Goal: Task Accomplishment & Management: Manage account settings

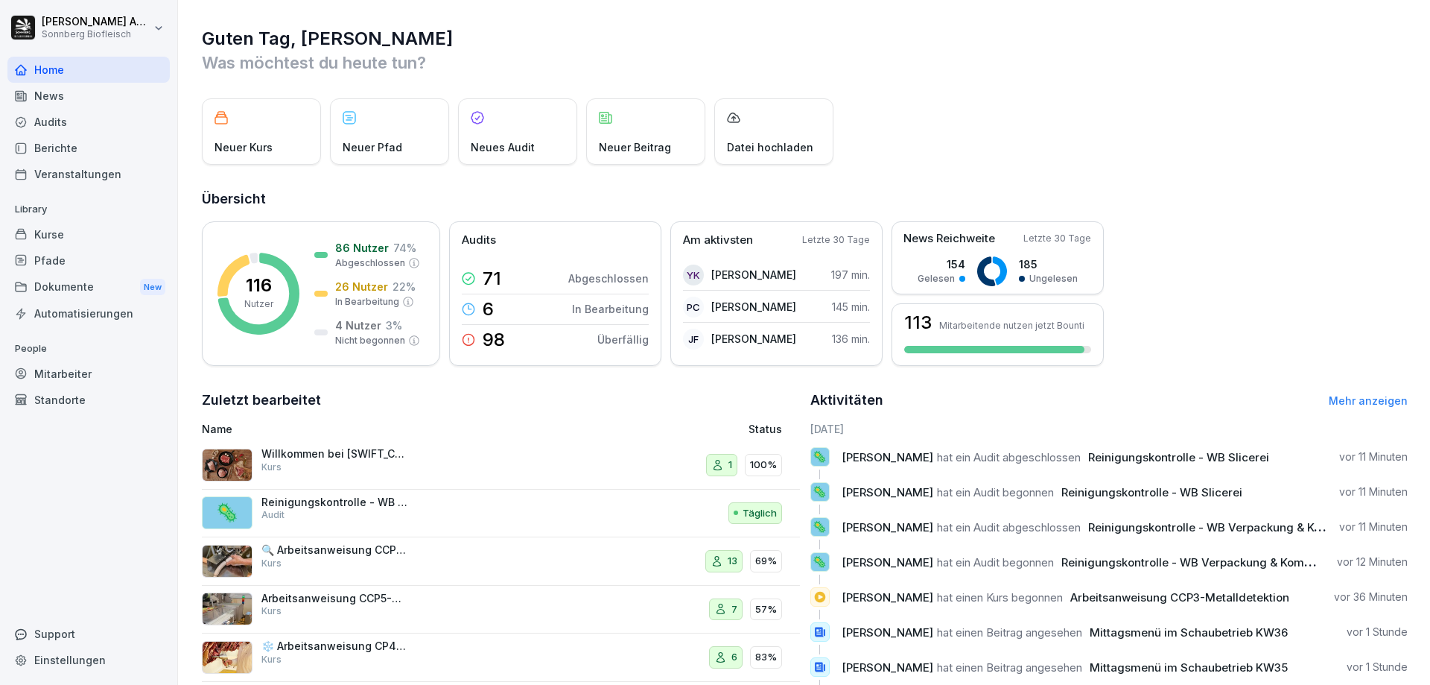
click at [50, 264] on div "Pfade" at bounding box center [88, 260] width 162 height 26
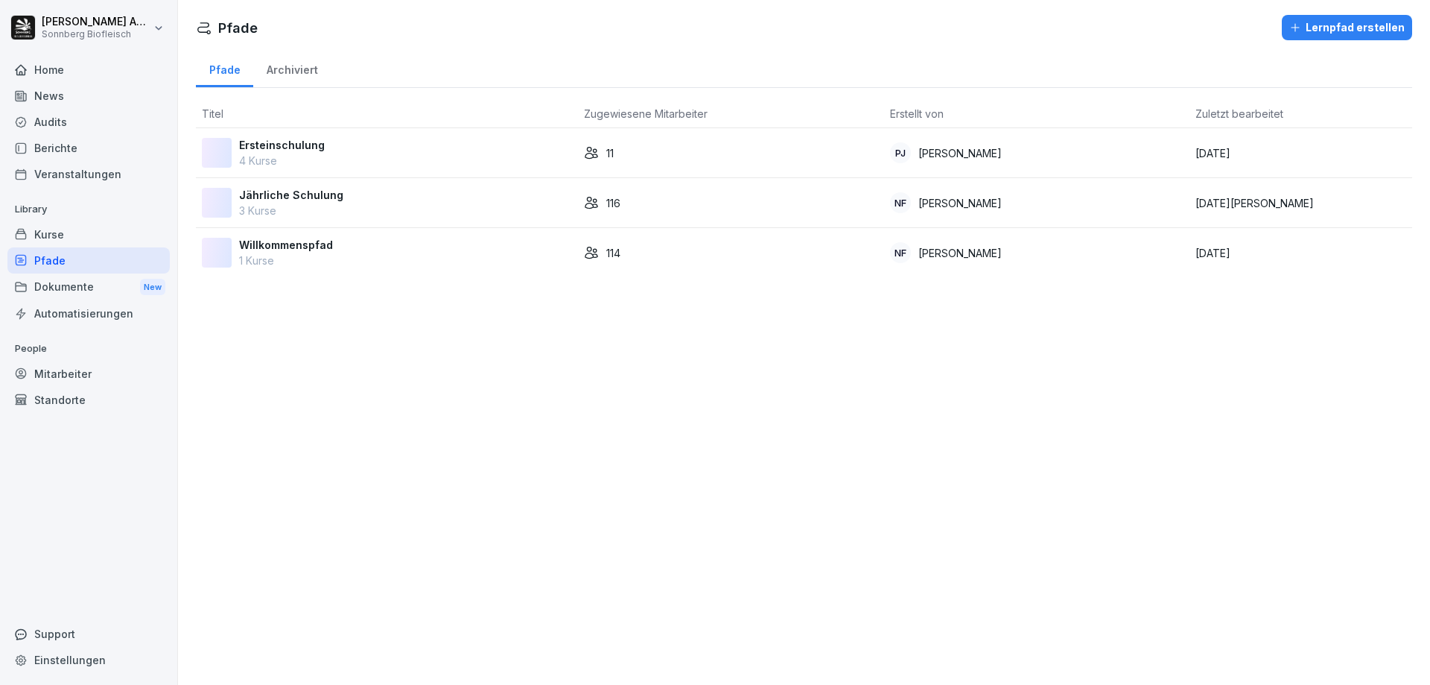
click at [285, 206] on p "3 Kurse" at bounding box center [291, 211] width 104 height 16
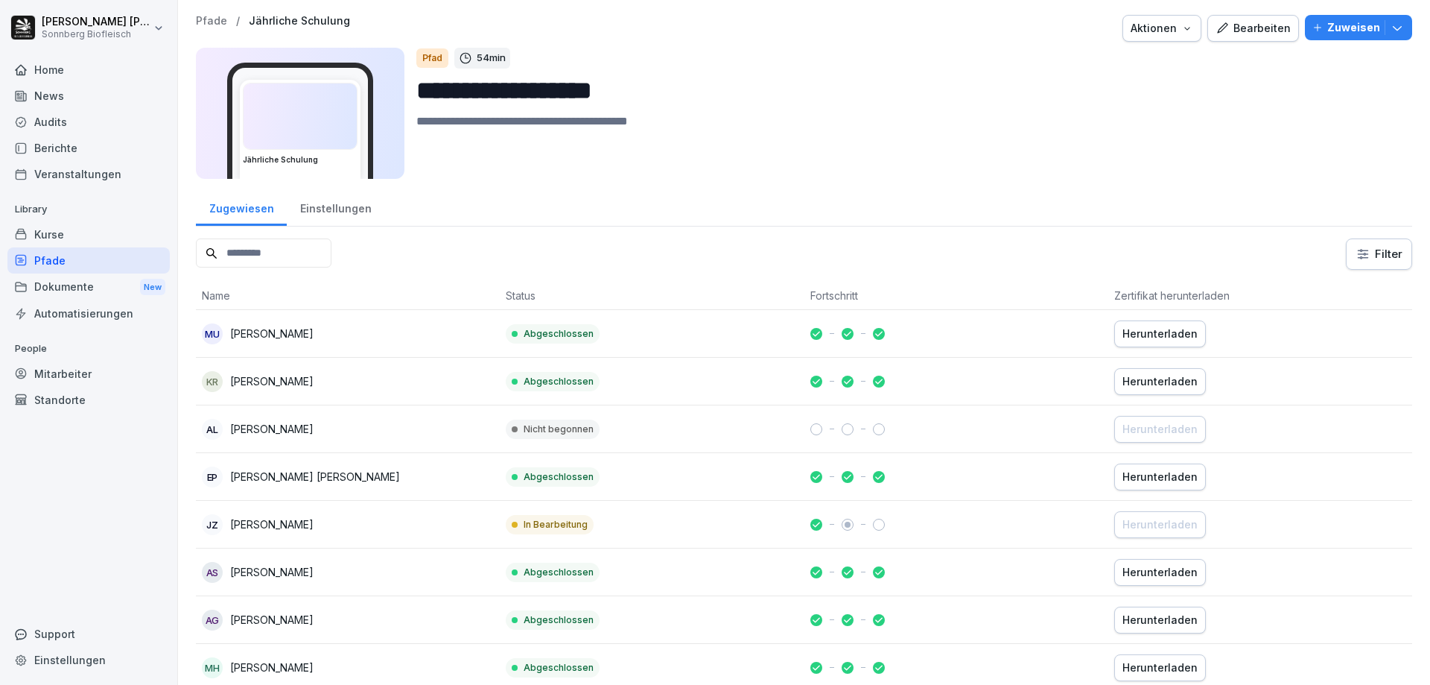
scroll to position [149, 0]
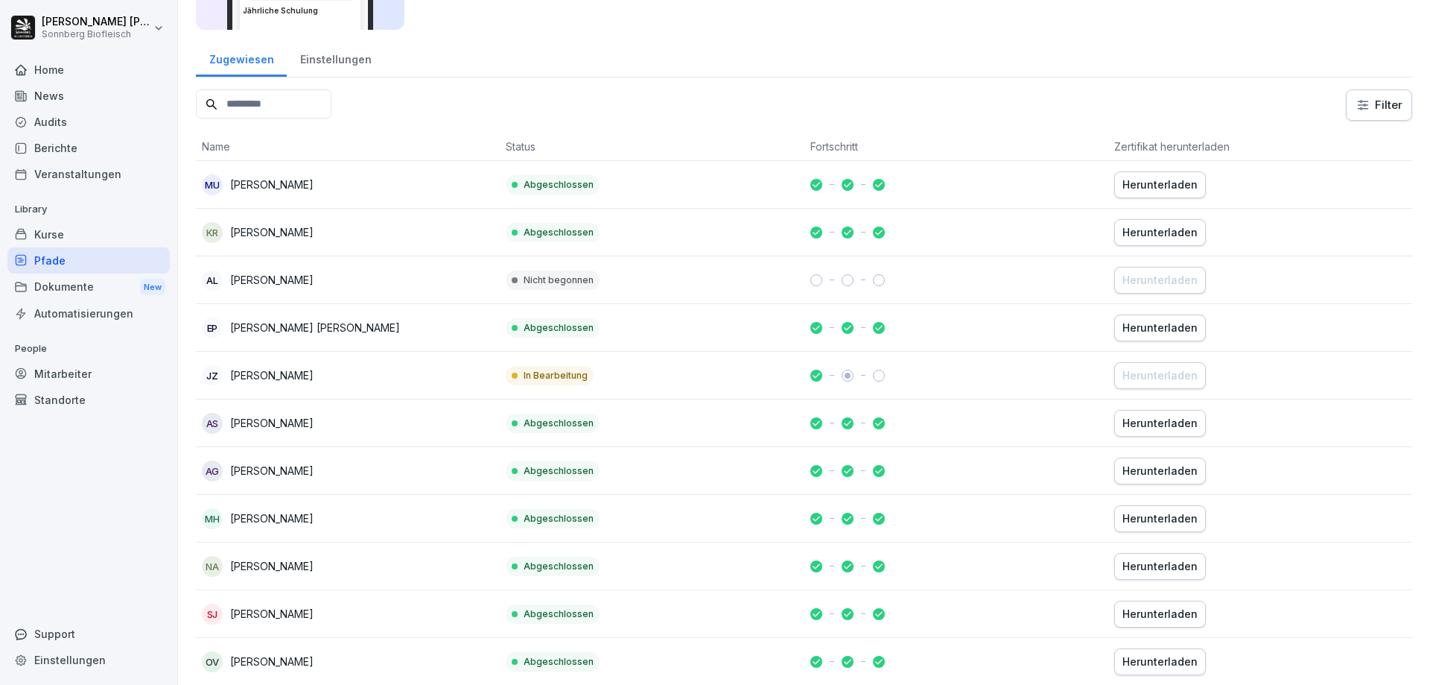
click at [244, 285] on p "[PERSON_NAME]" at bounding box center [271, 280] width 83 height 16
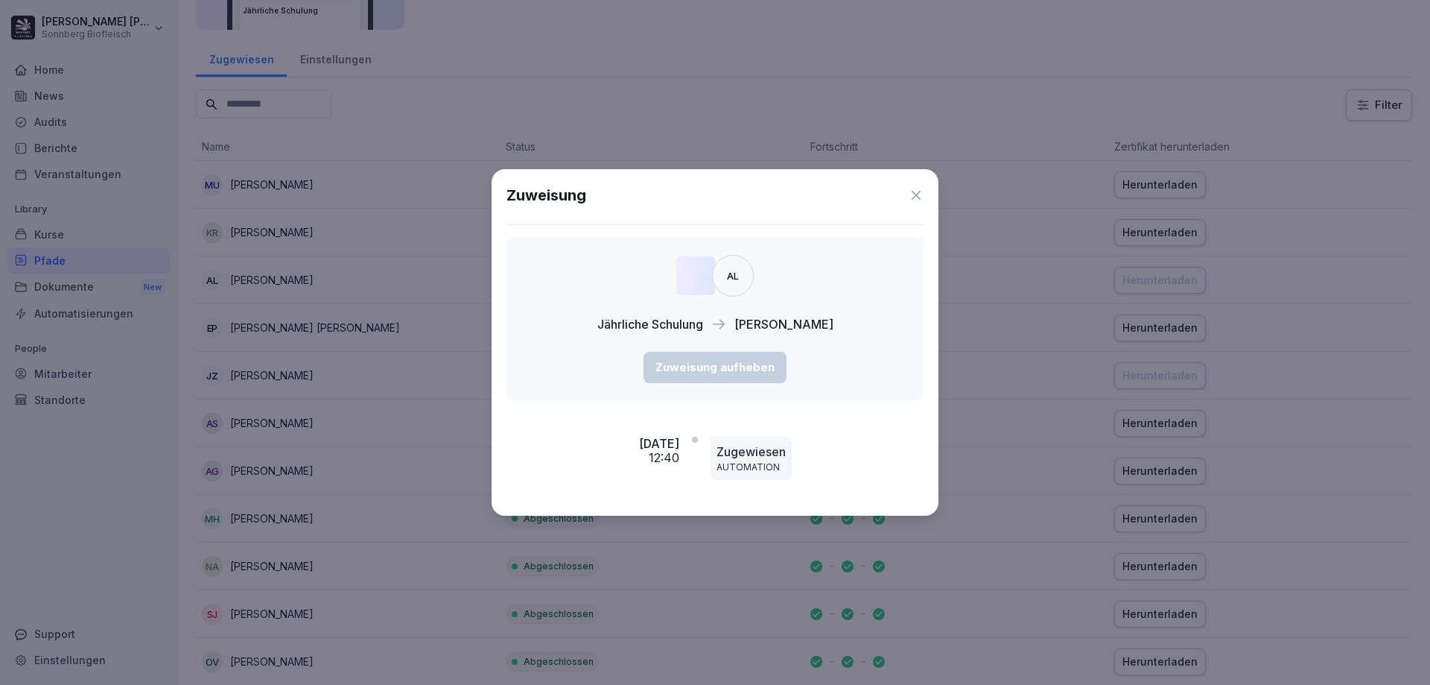
click at [914, 197] on icon at bounding box center [916, 195] width 9 height 9
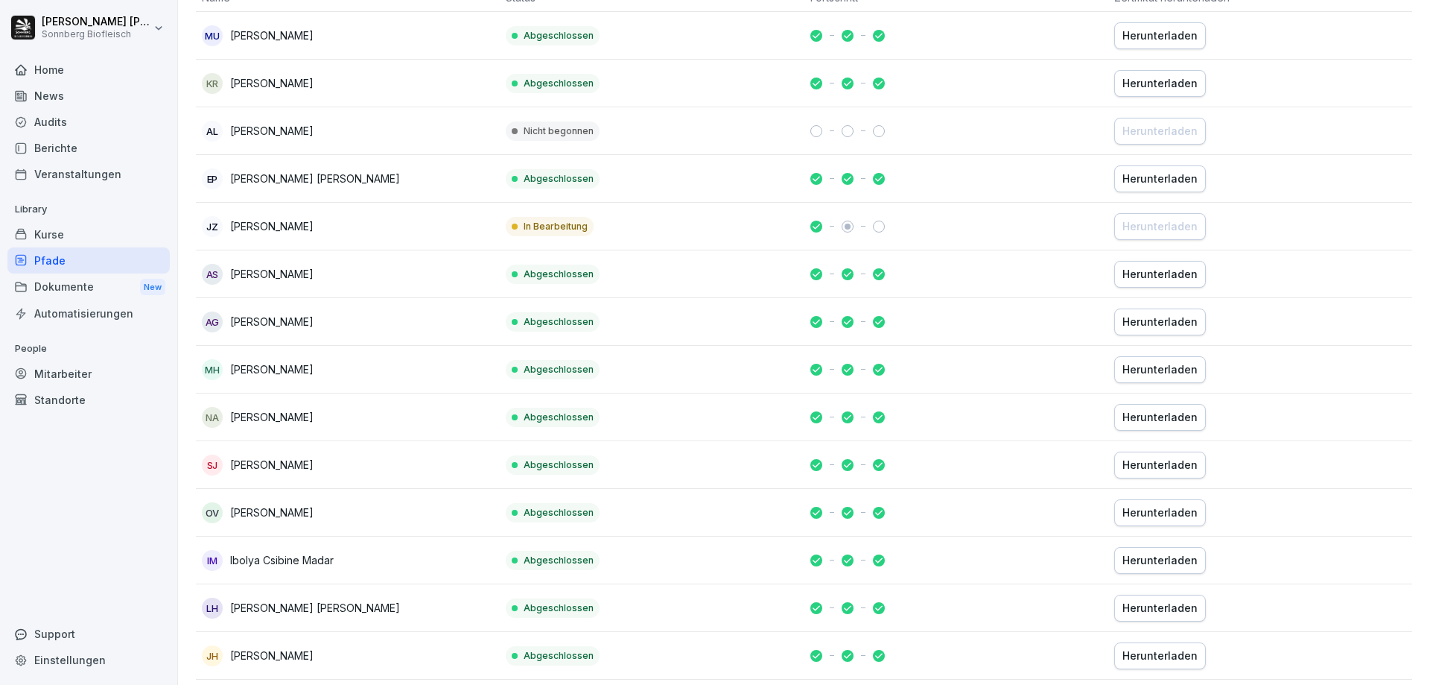
scroll to position [0, 0]
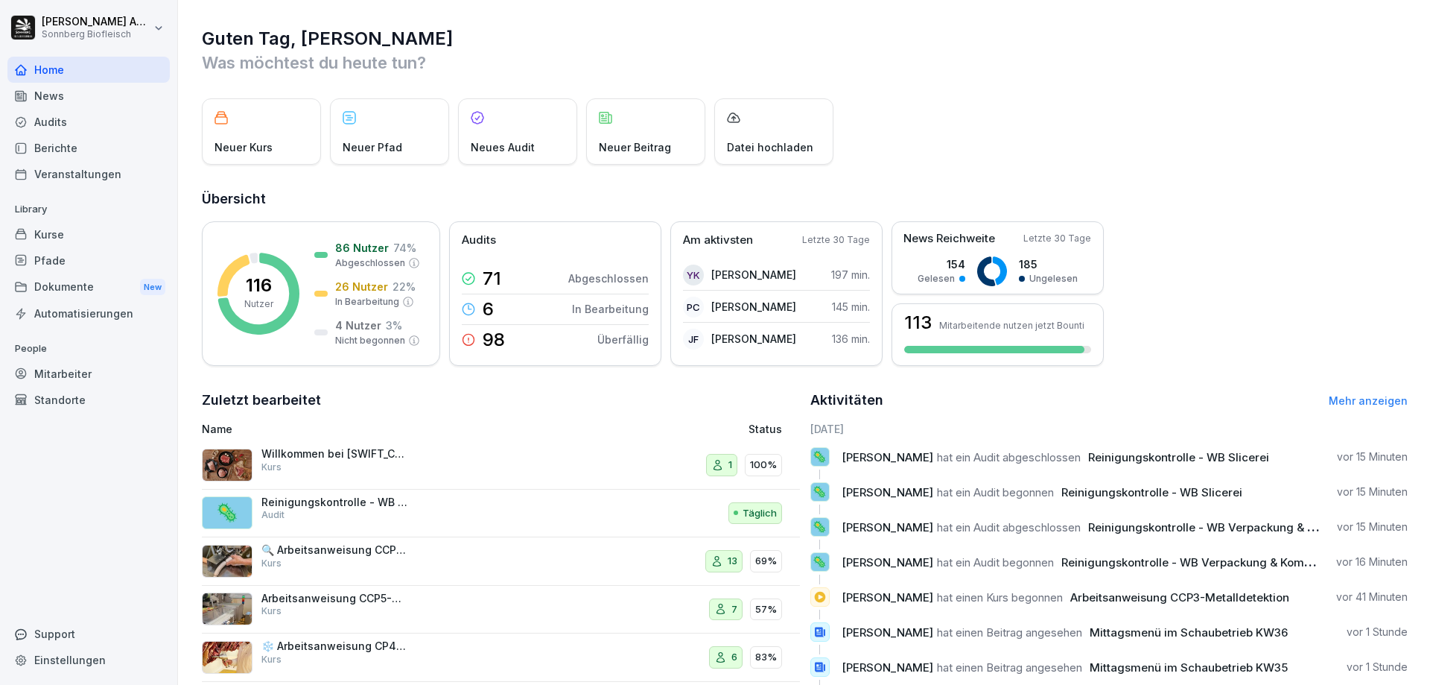
click at [61, 378] on div "Mitarbeiter" at bounding box center [88, 374] width 162 height 26
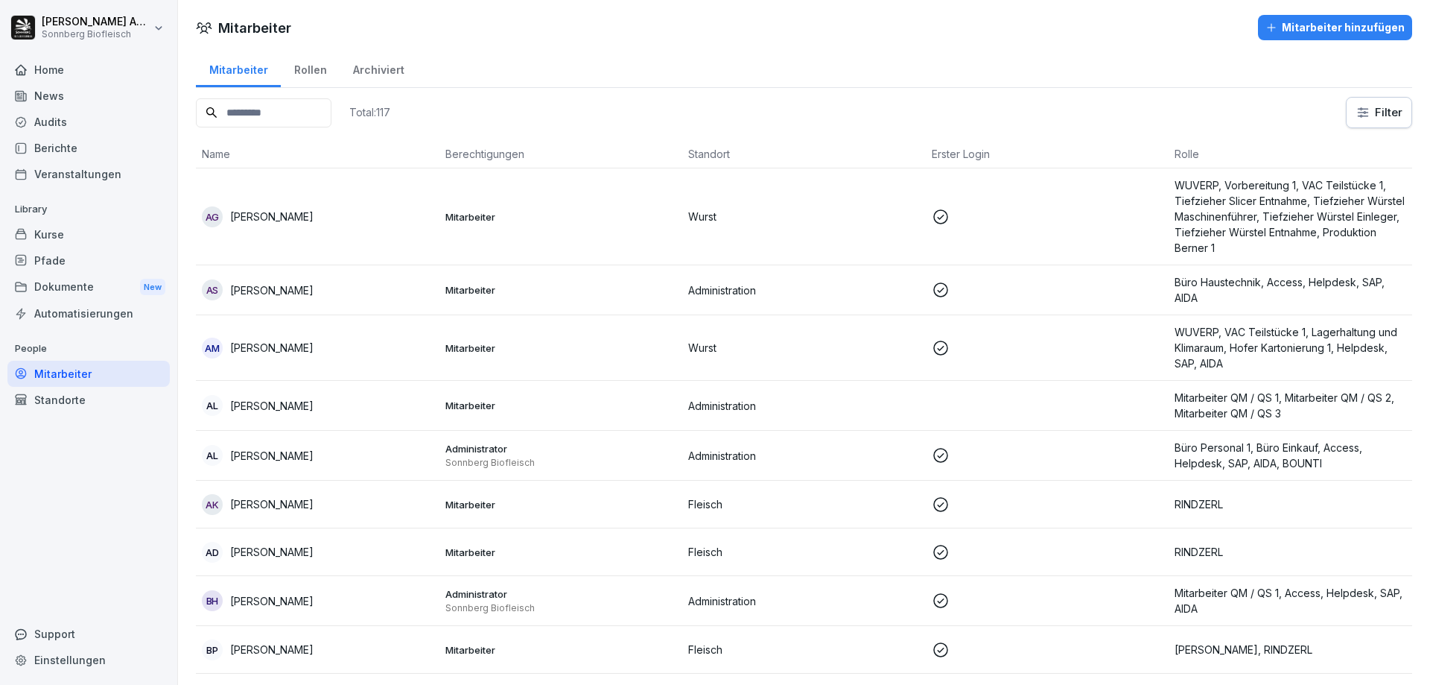
click at [312, 121] on input at bounding box center [264, 112] width 136 height 29
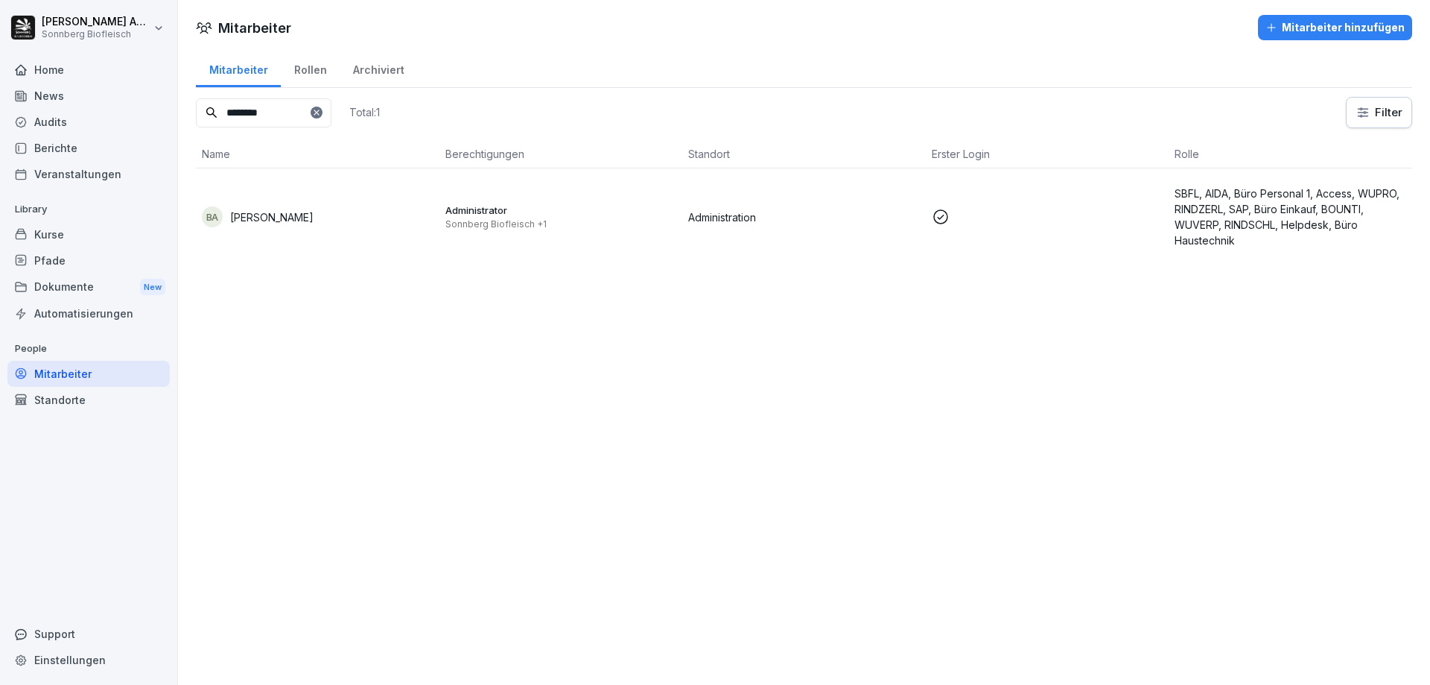
type input "********"
click at [273, 215] on p "[PERSON_NAME]" at bounding box center [271, 217] width 83 height 16
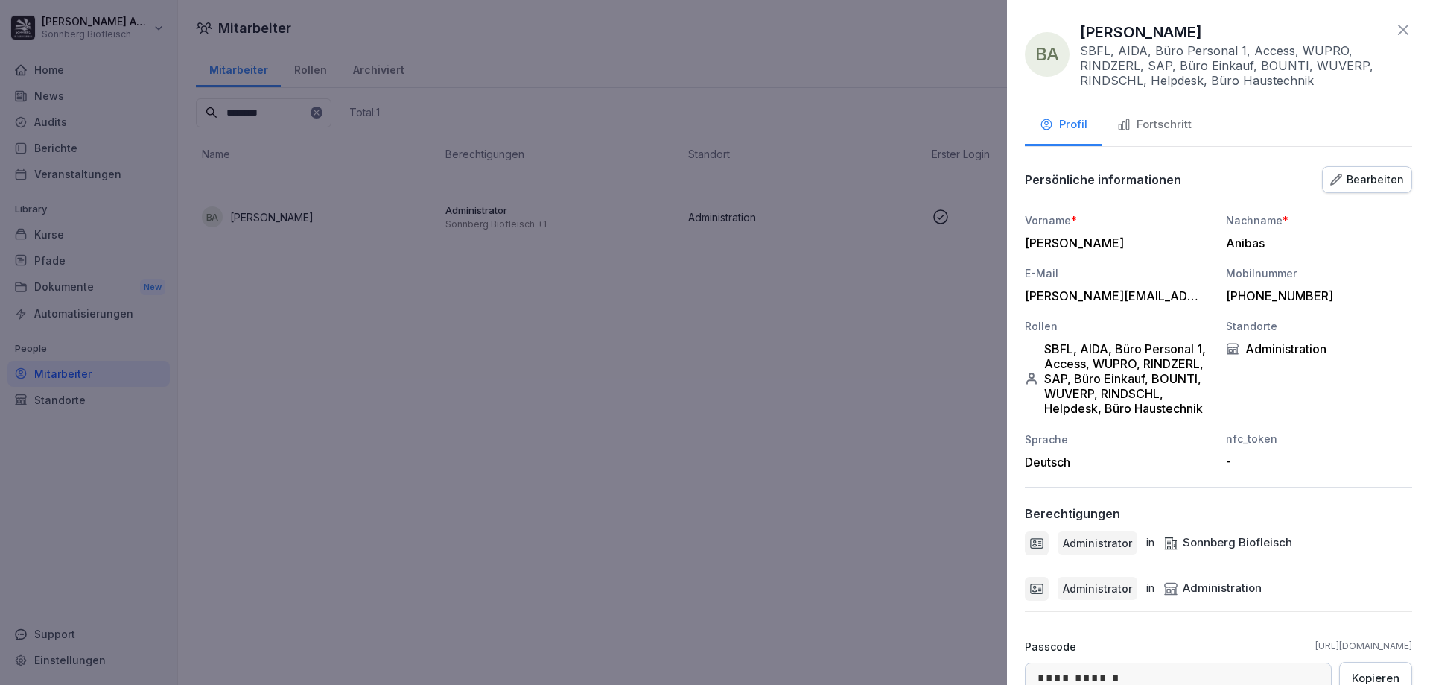
click at [1393, 177] on button "Bearbeiten" at bounding box center [1367, 179] width 90 height 27
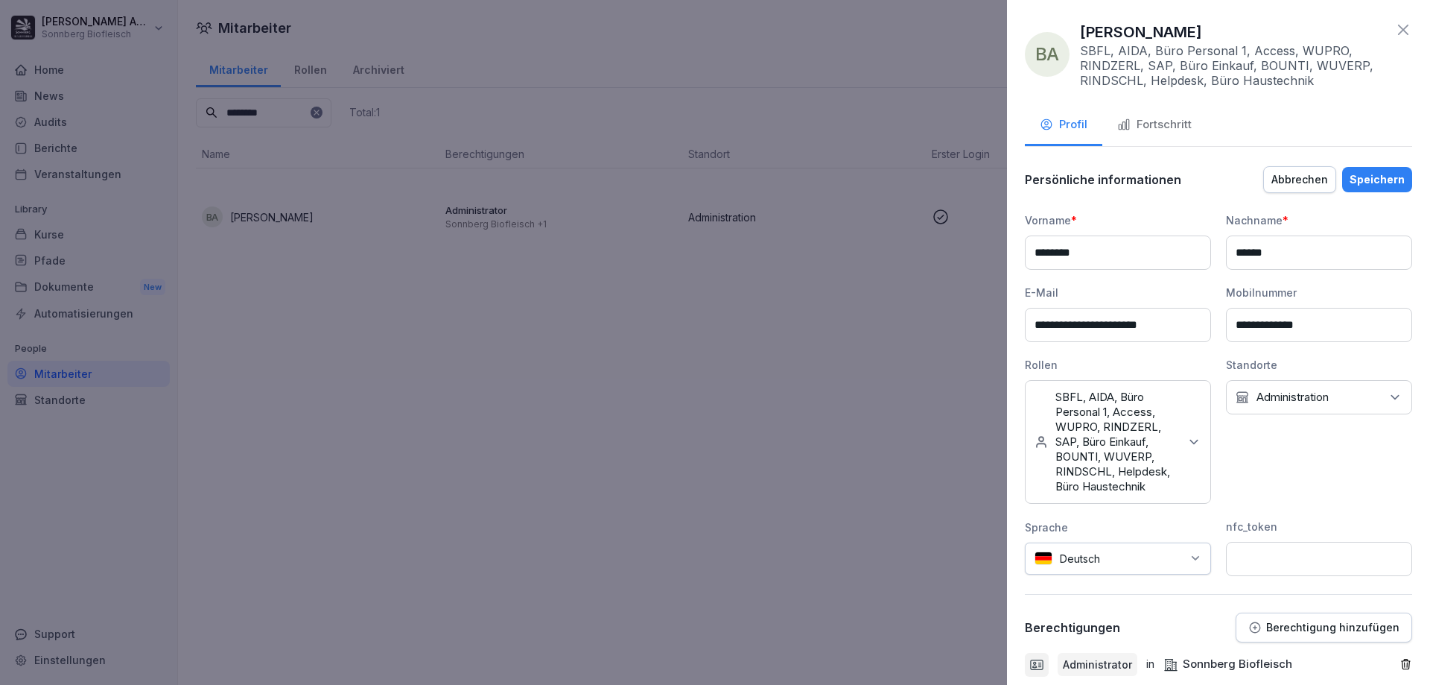
scroll to position [223, 0]
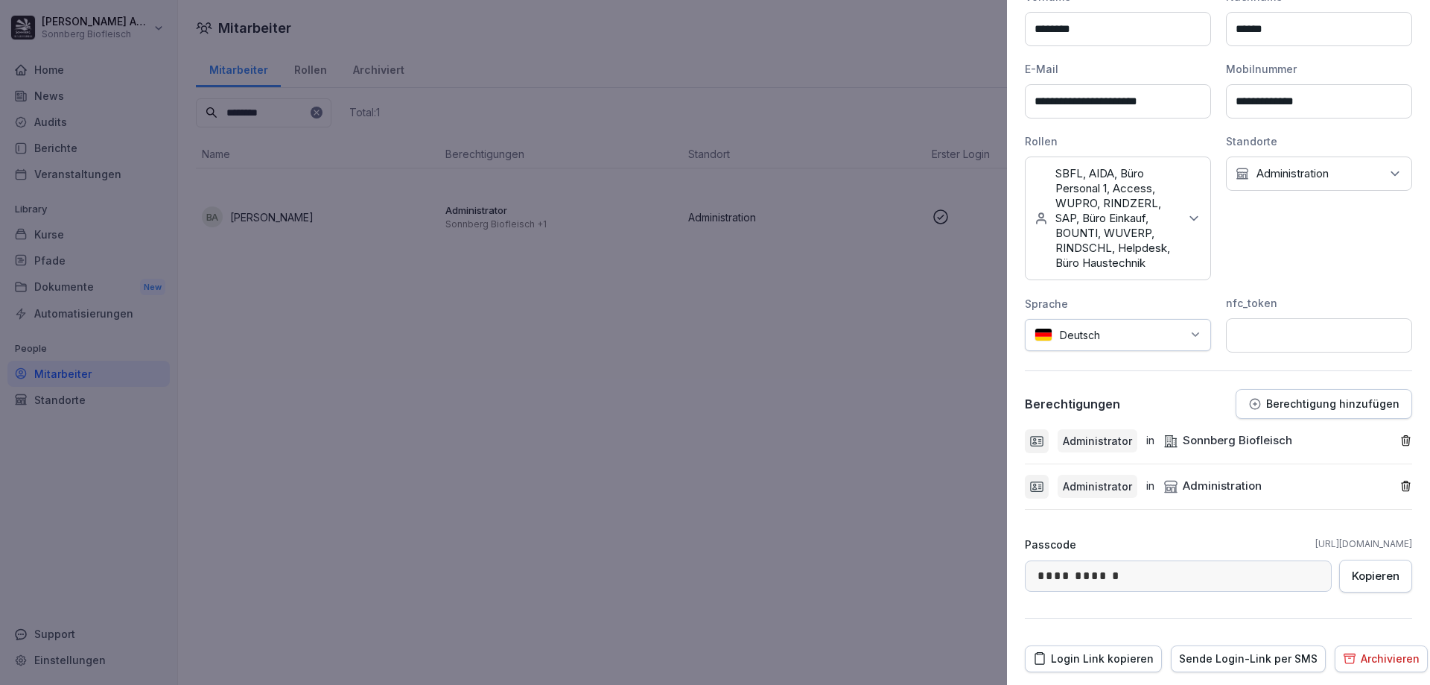
click at [1296, 330] on input at bounding box center [1319, 335] width 186 height 34
click at [1290, 332] on input at bounding box center [1319, 335] width 186 height 34
paste input "**********"
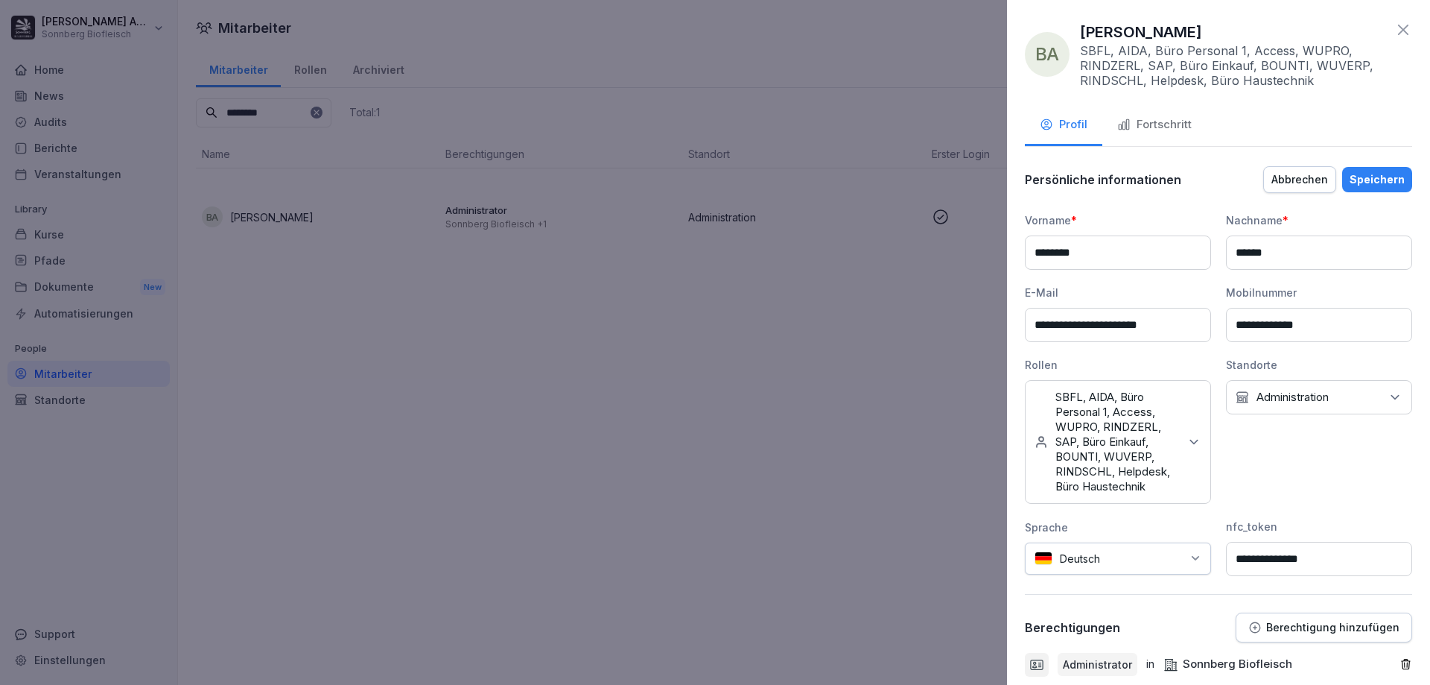
type input "**********"
click at [1350, 173] on div "Speichern" at bounding box center [1377, 179] width 55 height 16
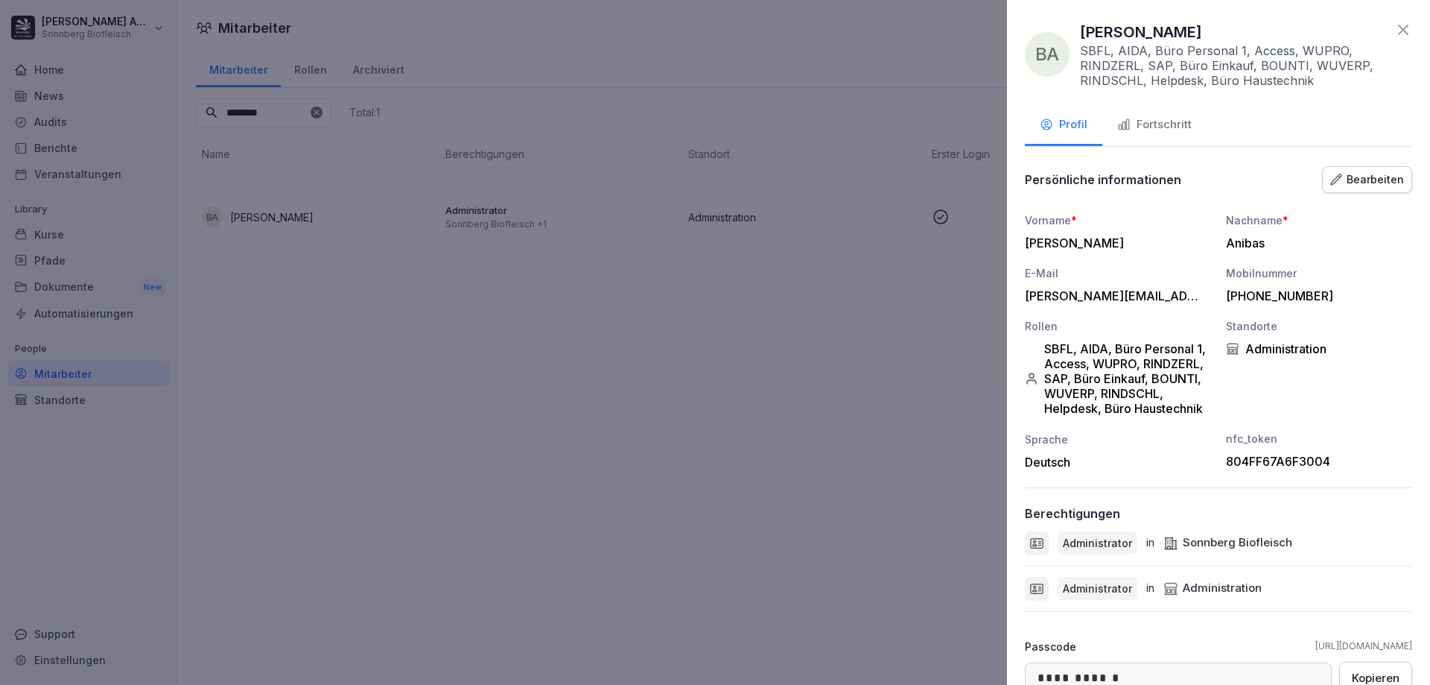
click at [1302, 468] on div "804FF67A6F3004" at bounding box center [1315, 461] width 179 height 15
copy div "804FF67A6F3004"
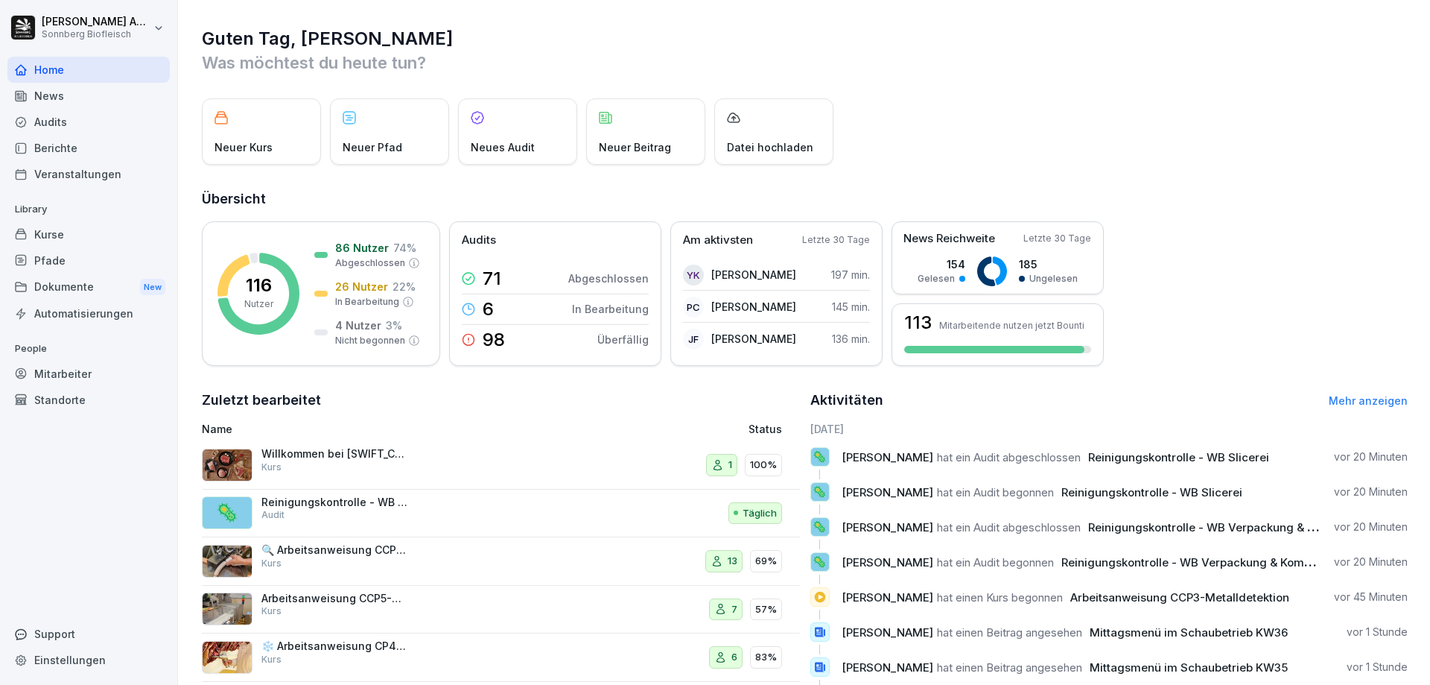
click at [61, 372] on div "Mitarbeiter" at bounding box center [88, 374] width 162 height 26
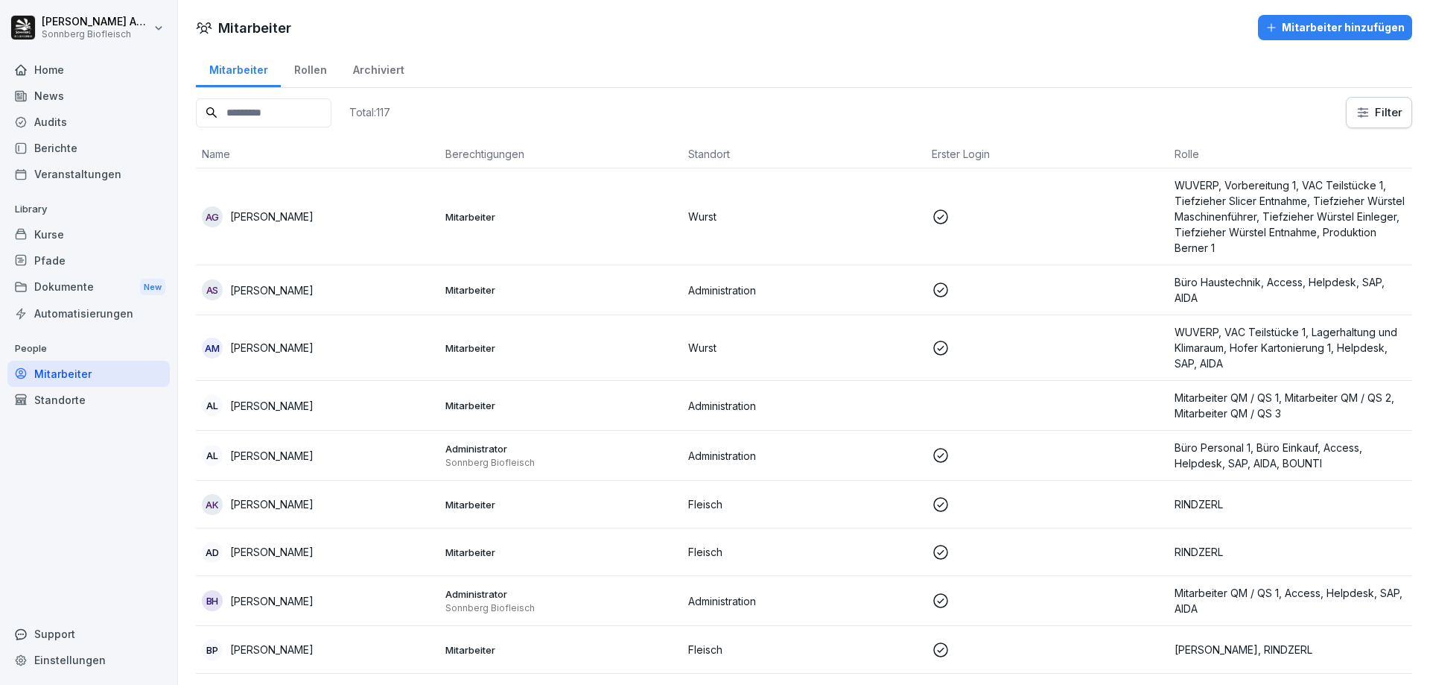
click at [285, 110] on input at bounding box center [264, 112] width 136 height 29
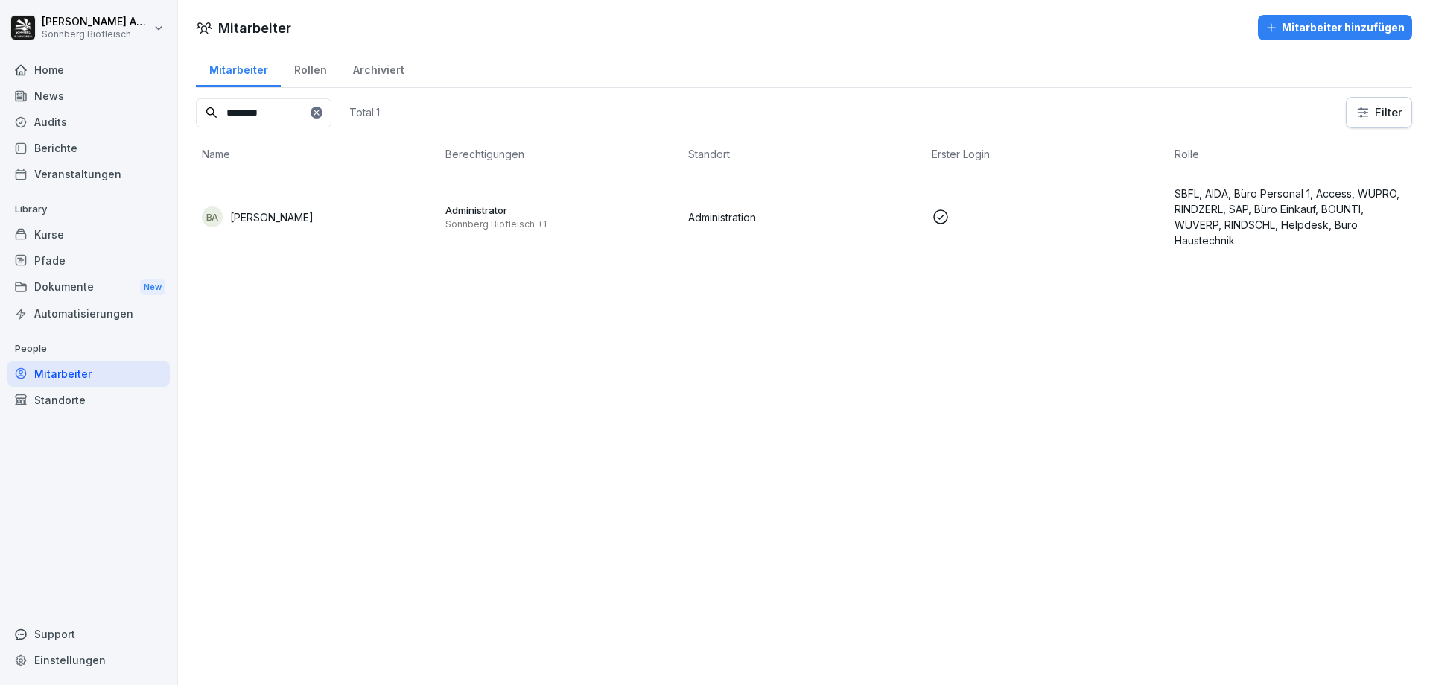
type input "********"
click at [340, 211] on div "BA Benjamin Anibas" at bounding box center [318, 216] width 232 height 21
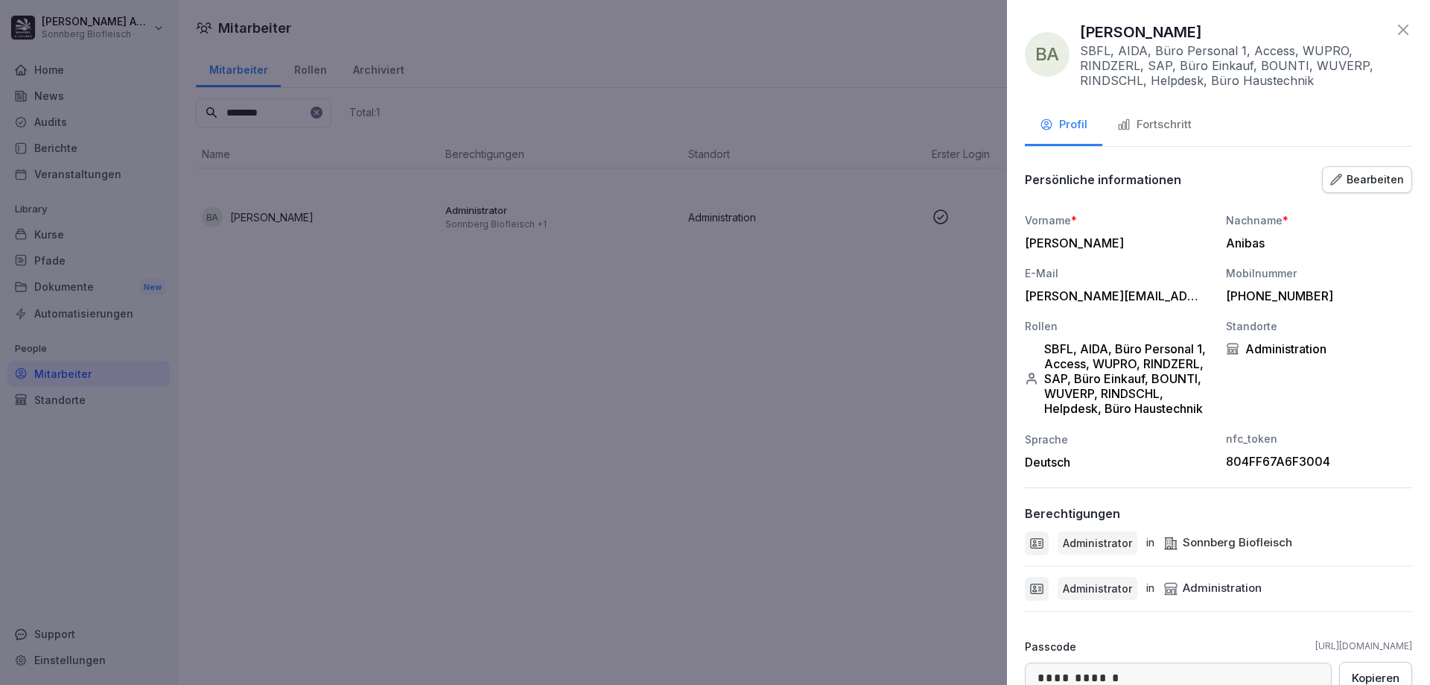
click at [1295, 469] on div "804FF67A6F3004" at bounding box center [1315, 461] width 179 height 15
click at [1342, 469] on div "804FF67A6F3004" at bounding box center [1315, 461] width 179 height 15
drag, startPoint x: 1342, startPoint y: 475, endPoint x: 1169, endPoint y: 472, distance: 173.6
click at [1169, 469] on div "Vorname * Benjamin Nachname * Anibas E-Mail b.anibas@biofleisch.biz Mobilnummer…" at bounding box center [1218, 340] width 387 height 257
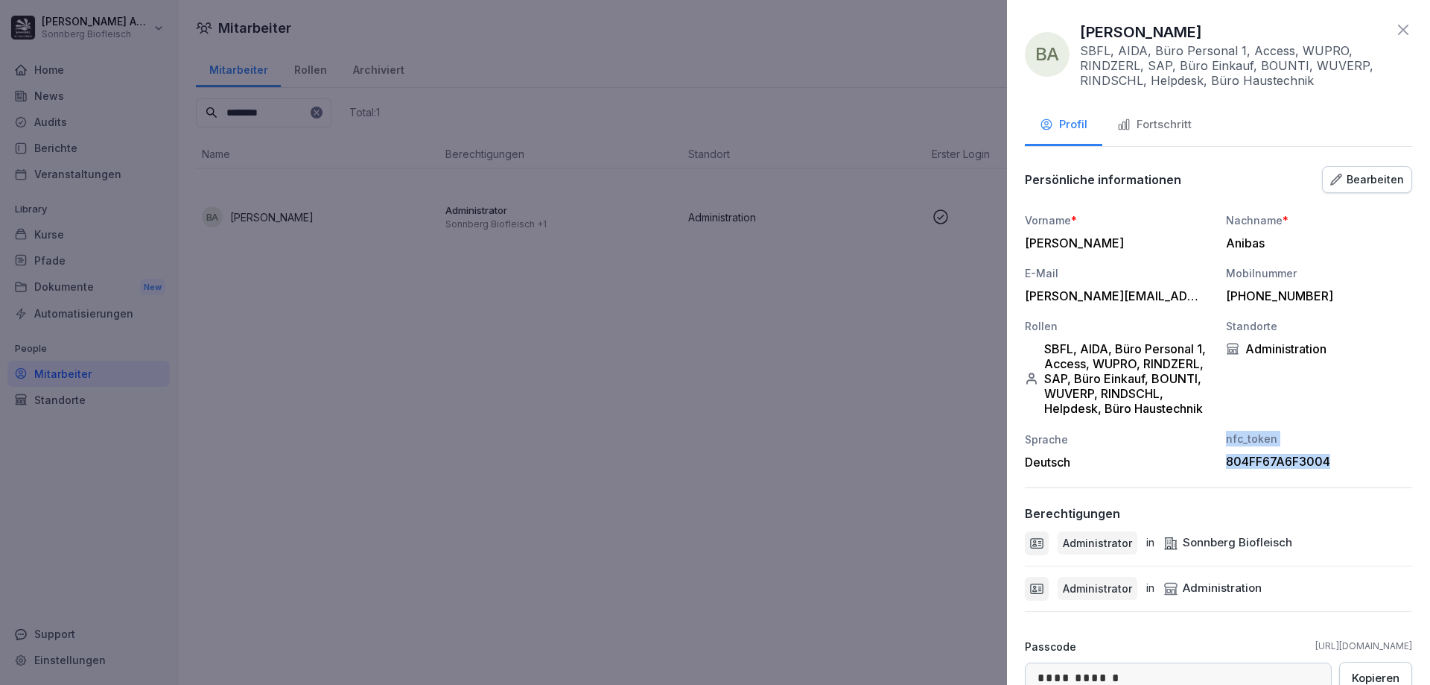
click at [1266, 469] on div "804FF67A6F3004" at bounding box center [1315, 461] width 179 height 15
click at [1284, 469] on div "804FF67A6F3004" at bounding box center [1315, 461] width 179 height 15
click at [1345, 469] on div "804FF67A6F3004" at bounding box center [1315, 461] width 179 height 15
click at [1135, 435] on div "Vorname * Benjamin Nachname * Anibas E-Mail b.anibas@biofleisch.biz Mobilnummer…" at bounding box center [1218, 340] width 387 height 257
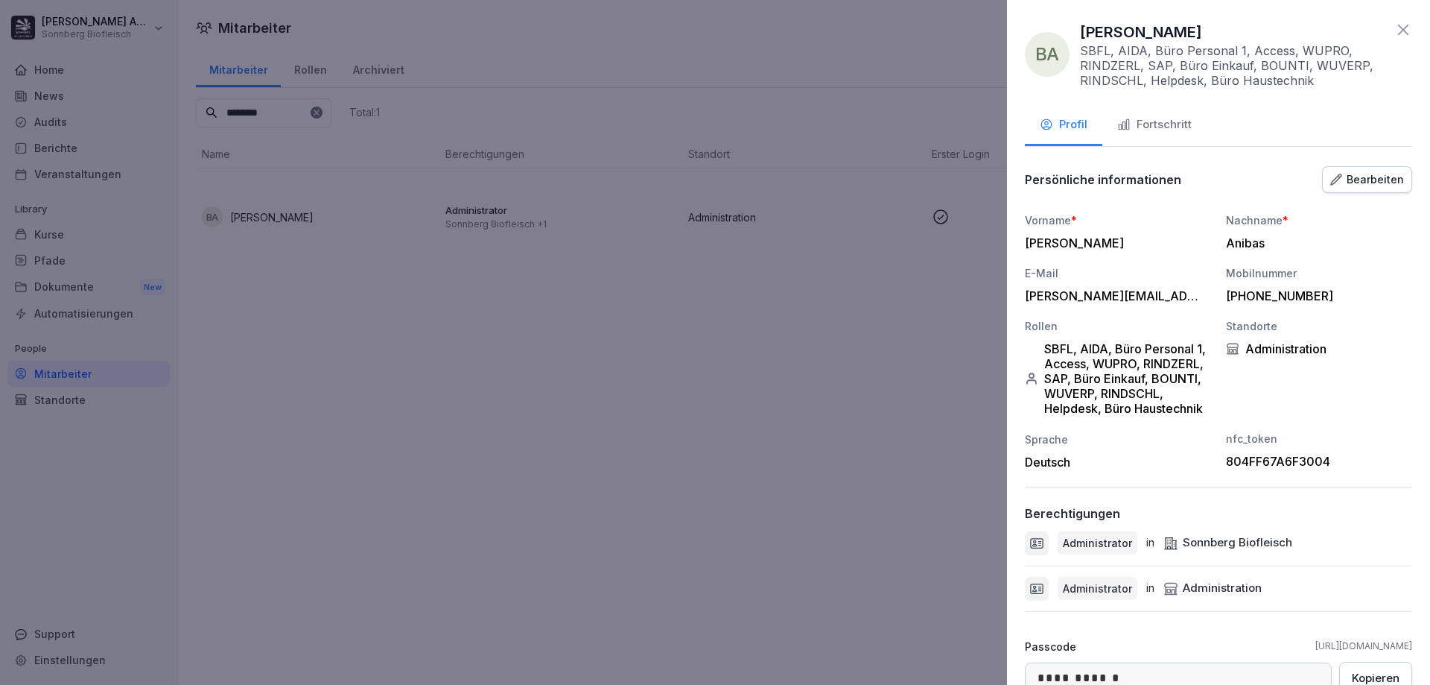
click at [1153, 125] on div "Fortschritt" at bounding box center [1154, 124] width 74 height 17
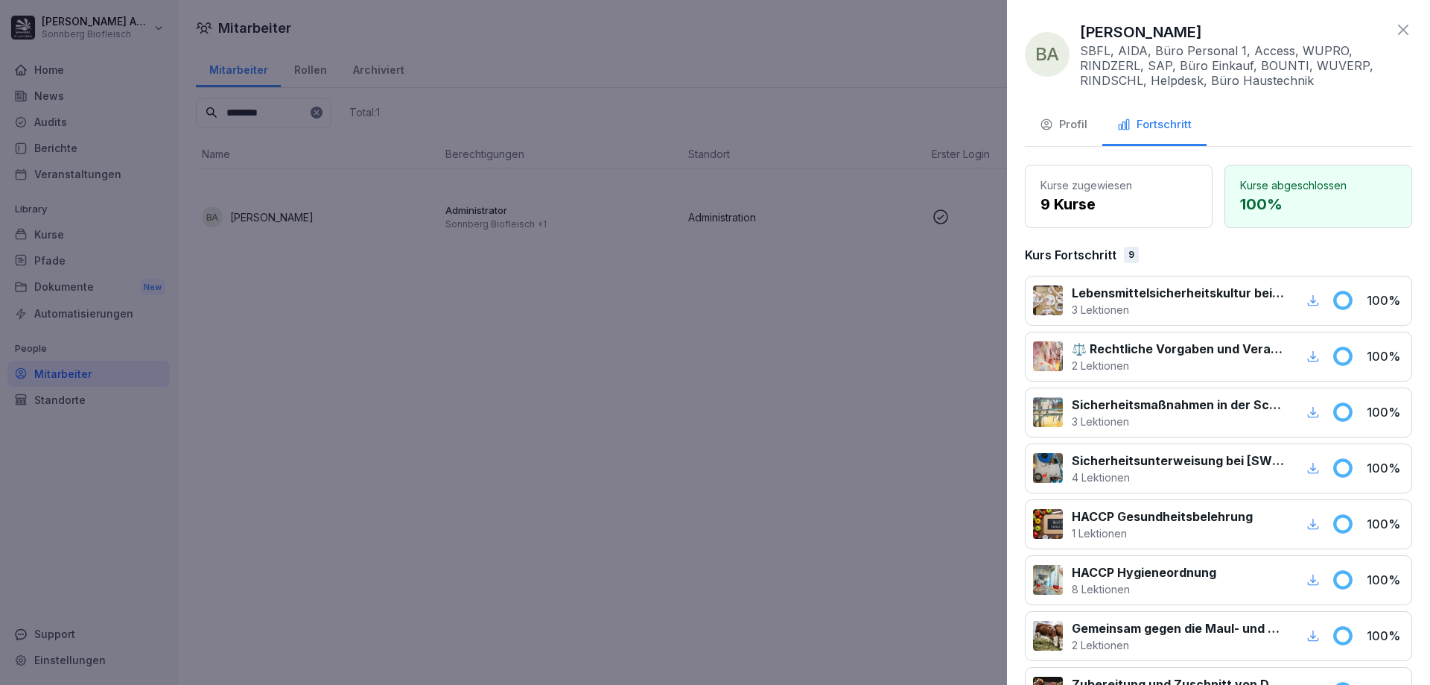
click at [1395, 27] on icon at bounding box center [1404, 30] width 18 height 18
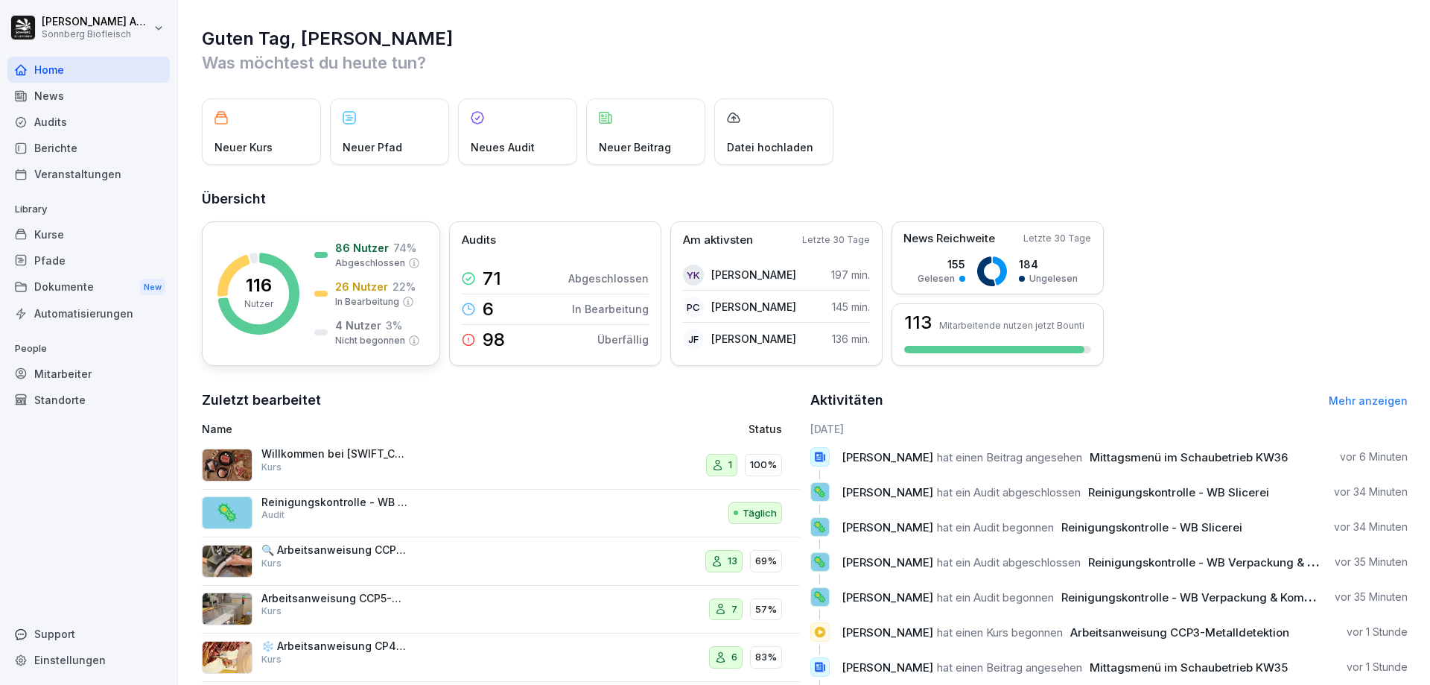
click at [373, 330] on p "4 Nutzer" at bounding box center [358, 325] width 46 height 16
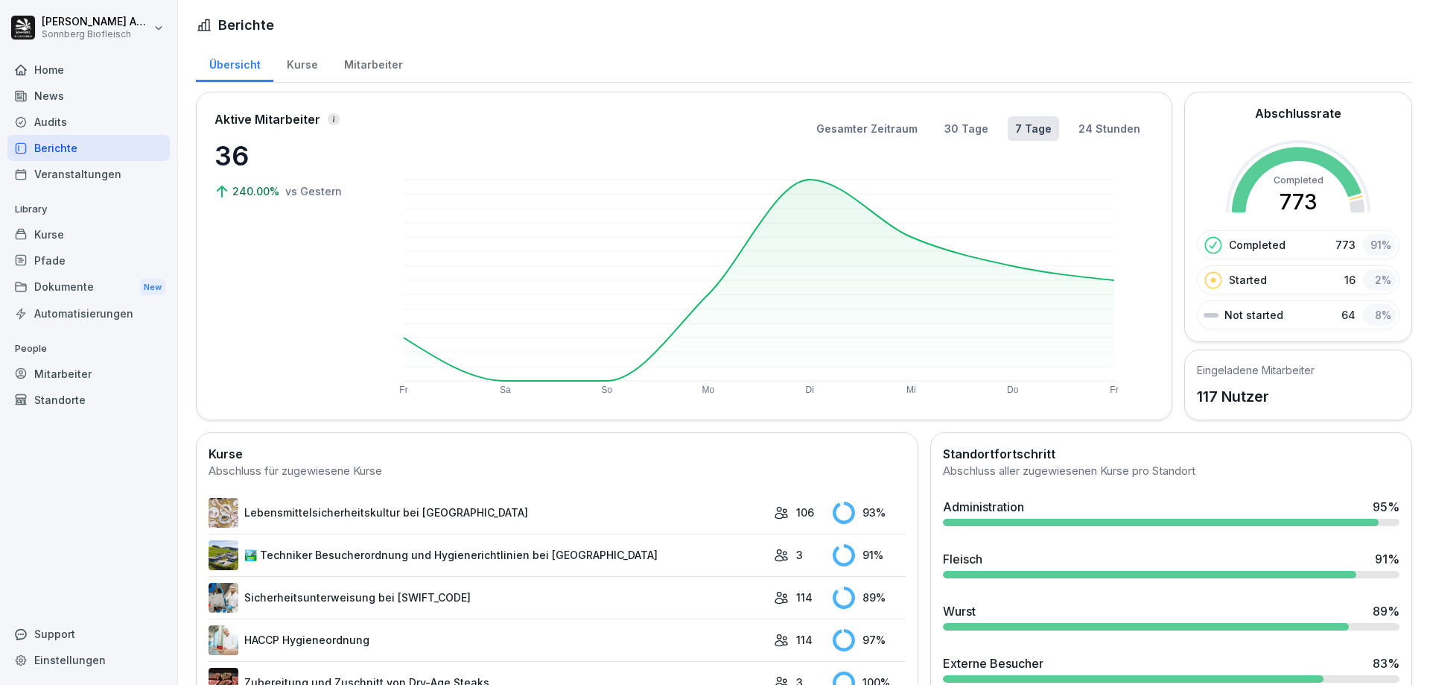
click at [309, 65] on div "Kurse" at bounding box center [301, 63] width 57 height 38
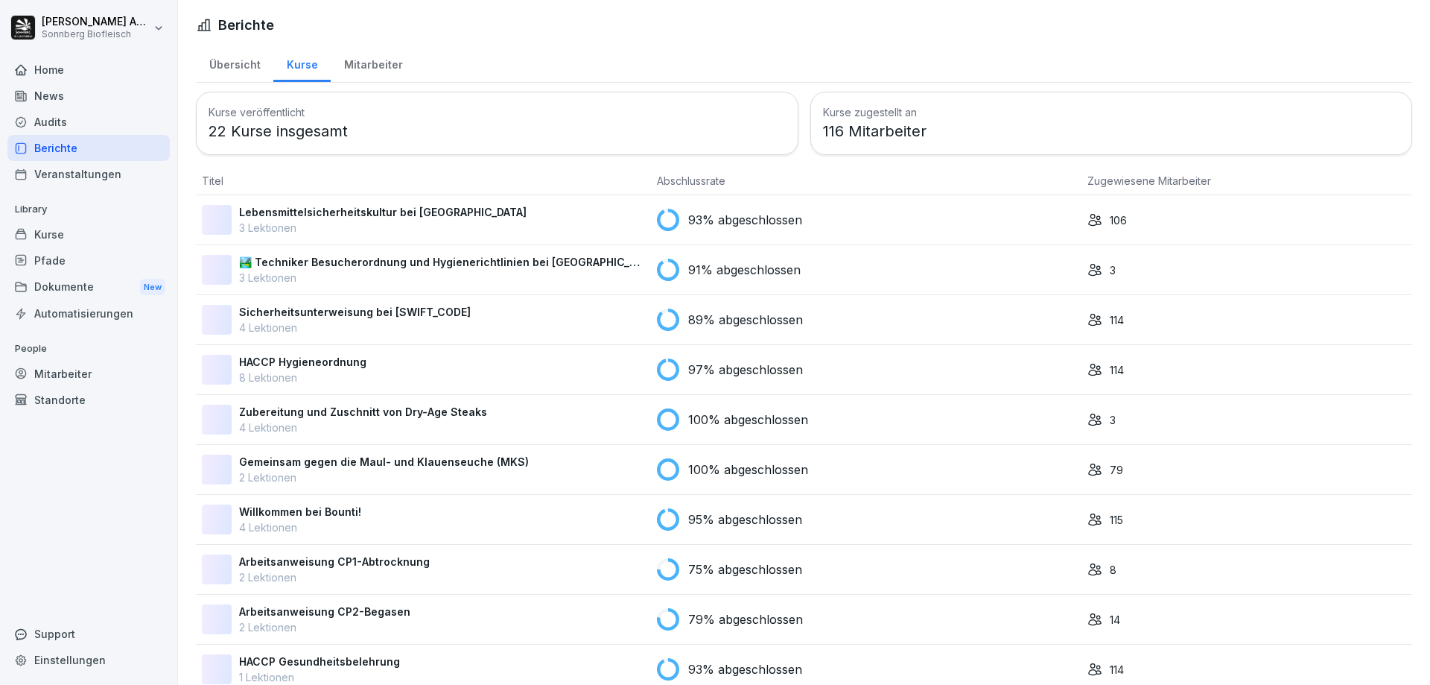
click at [368, 72] on div "Mitarbeiter" at bounding box center [373, 63] width 85 height 38
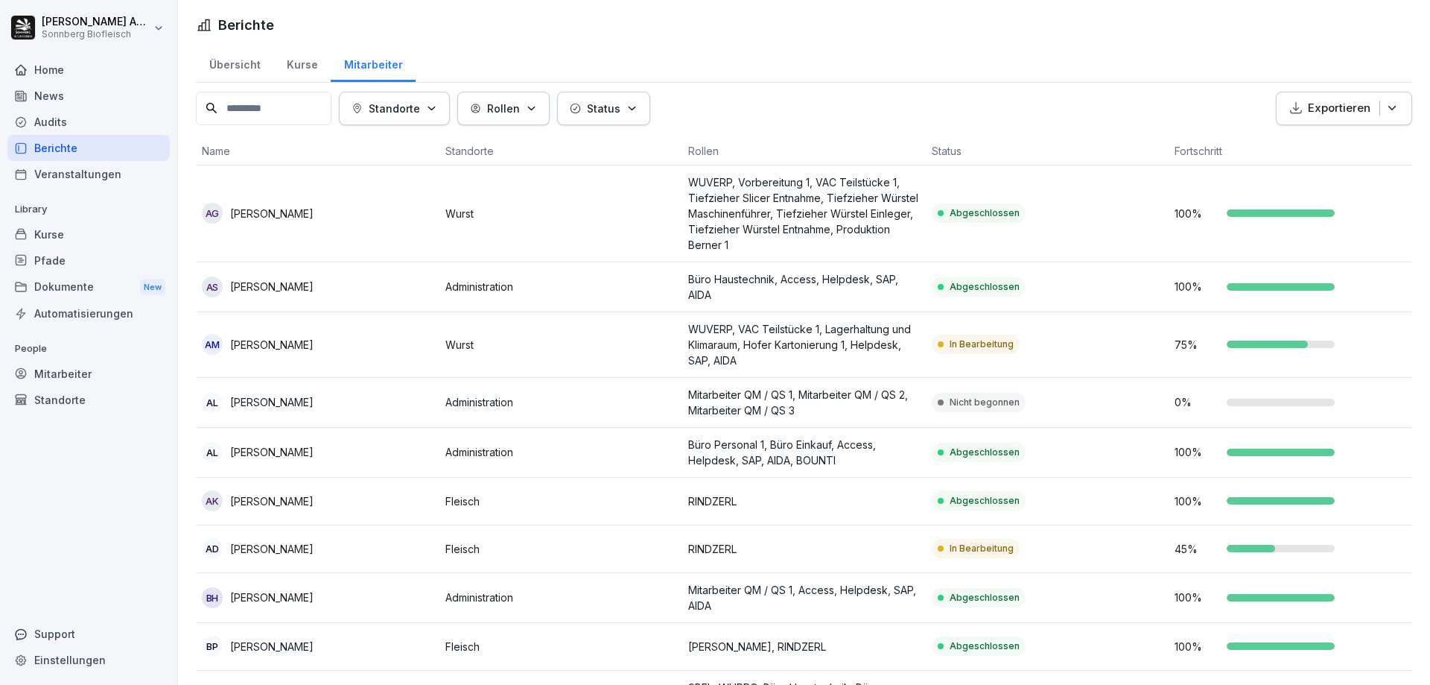
click at [296, 69] on div "Kurse" at bounding box center [301, 63] width 57 height 38
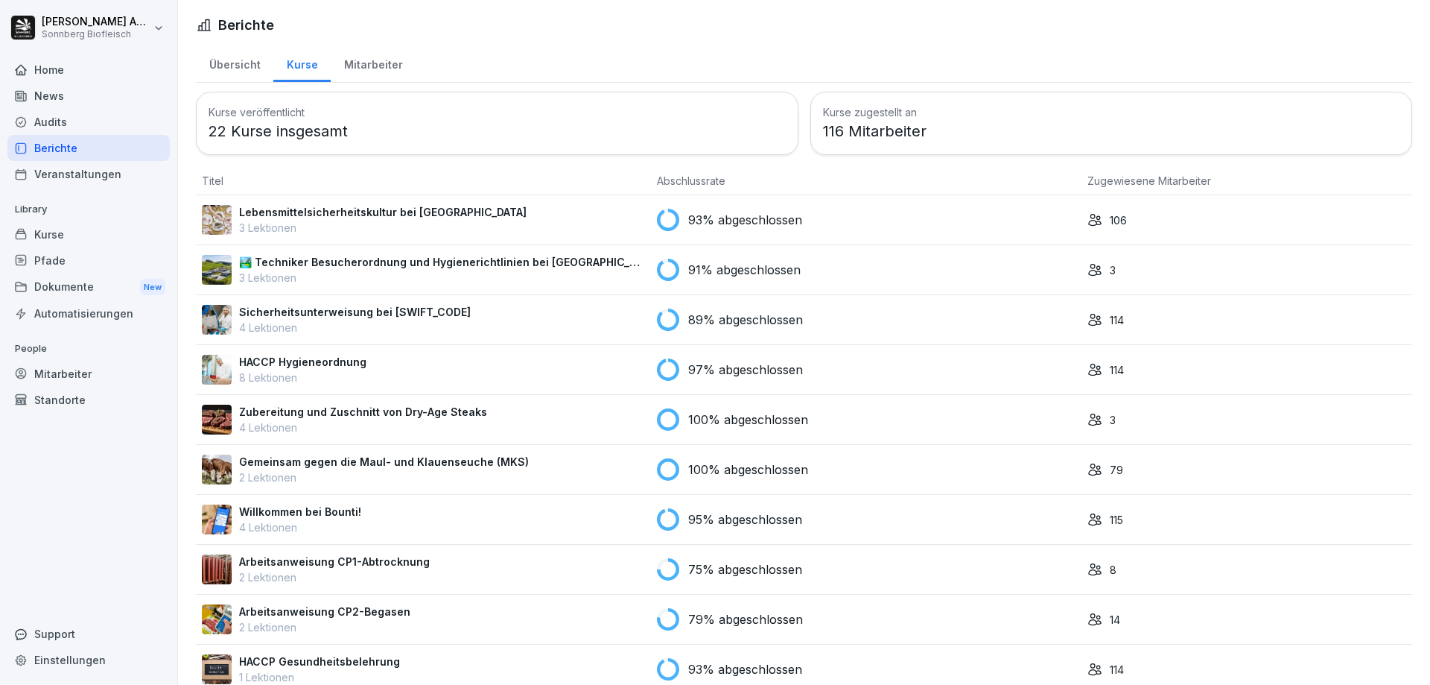
click at [384, 59] on div "Mitarbeiter" at bounding box center [373, 63] width 85 height 38
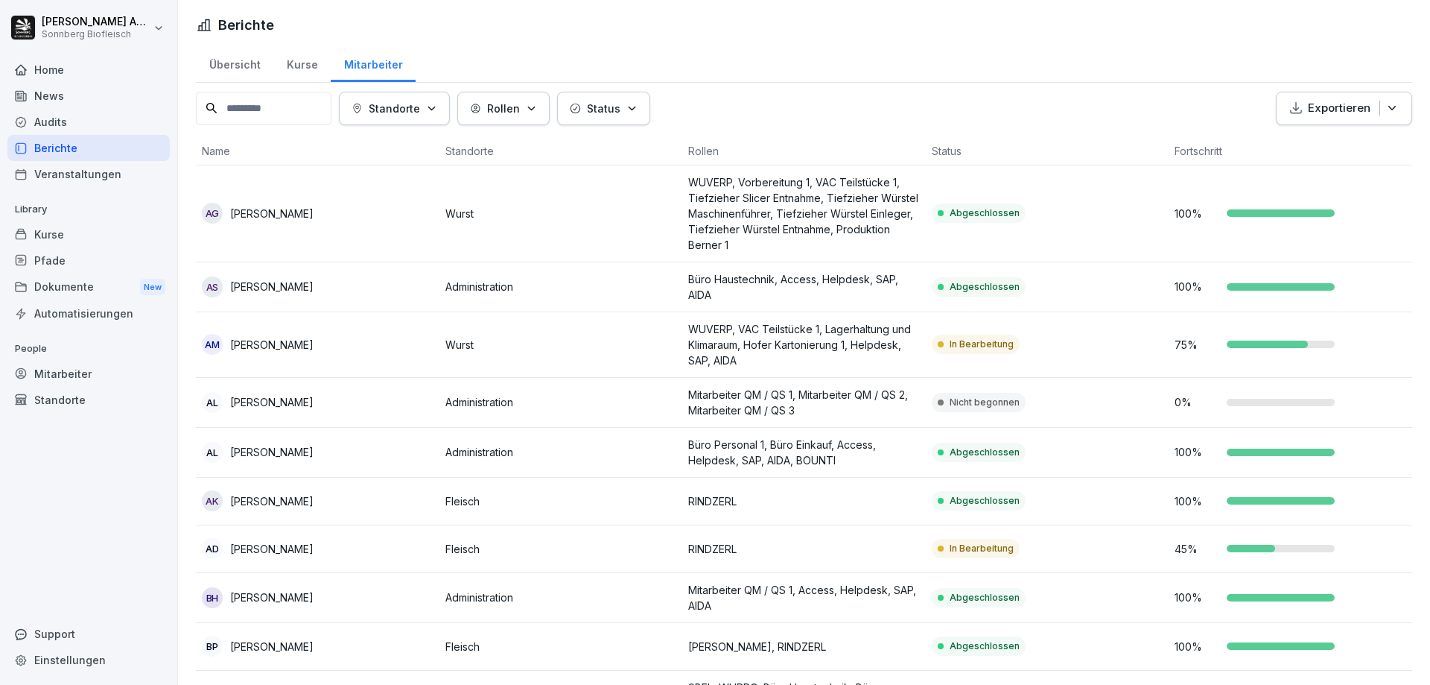
click at [937, 148] on th "Status" at bounding box center [1048, 151] width 244 height 28
click at [621, 113] on p "Status" at bounding box center [604, 109] width 34 height 16
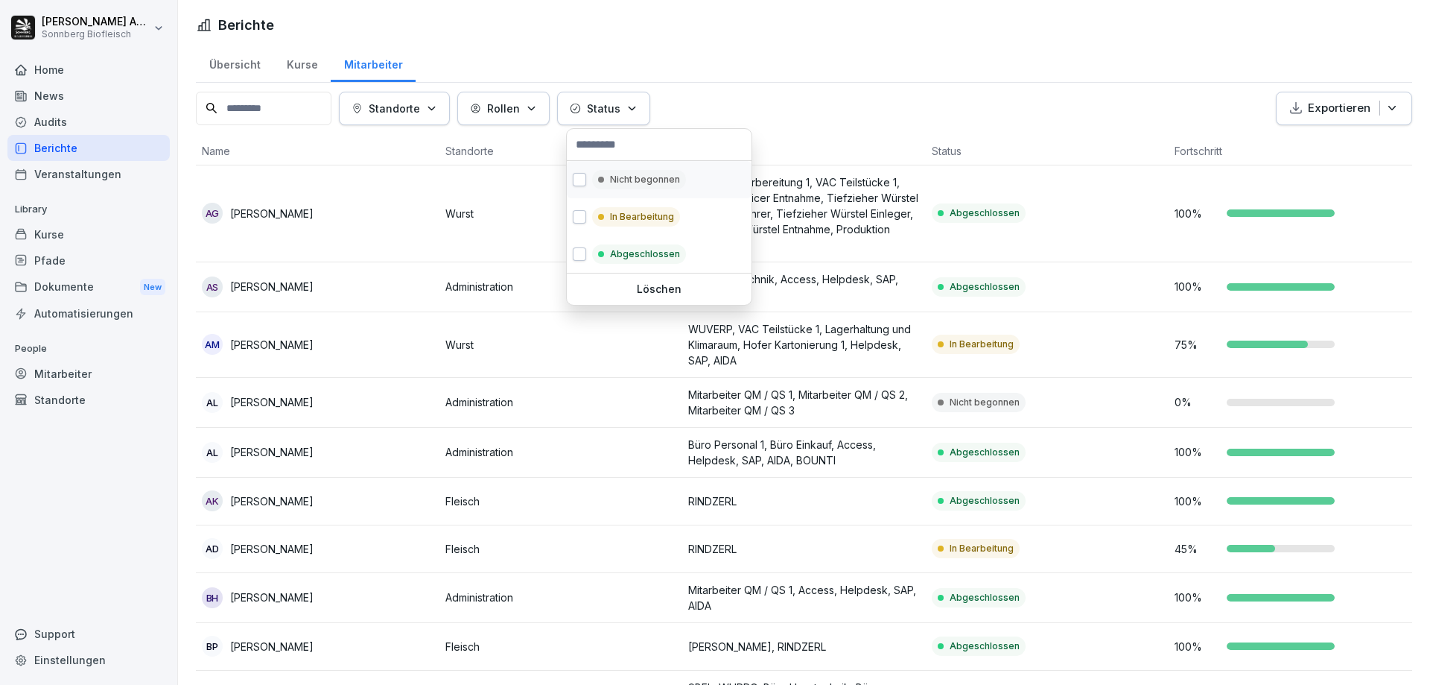
click at [584, 177] on button "button" at bounding box center [579, 179] width 13 height 13
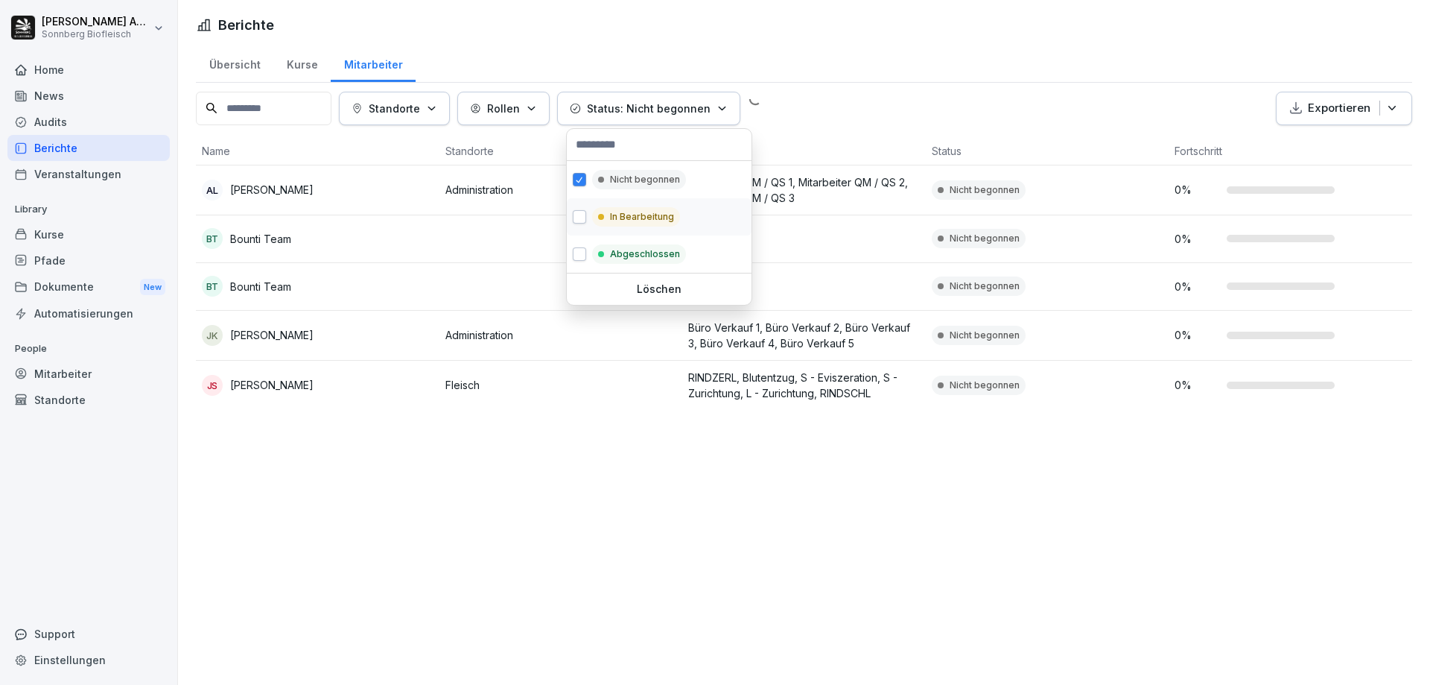
click at [577, 227] on div "In Bearbeitung" at bounding box center [659, 216] width 185 height 37
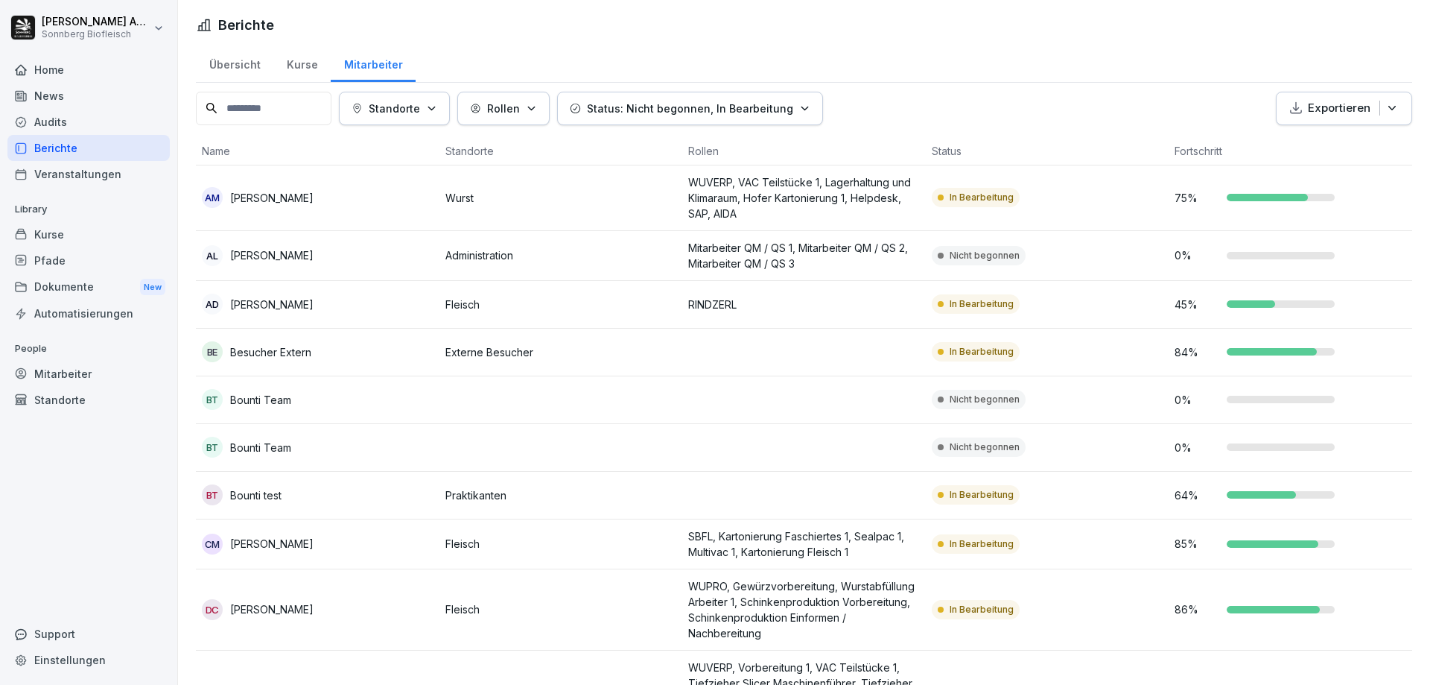
click at [944, 22] on html "[PERSON_NAME] Biofleisch Home News Audits Berichte Veranstaltungen Library Kurs…" at bounding box center [715, 342] width 1430 height 685
click at [69, 285] on div "Dokumente New" at bounding box center [88, 287] width 162 height 28
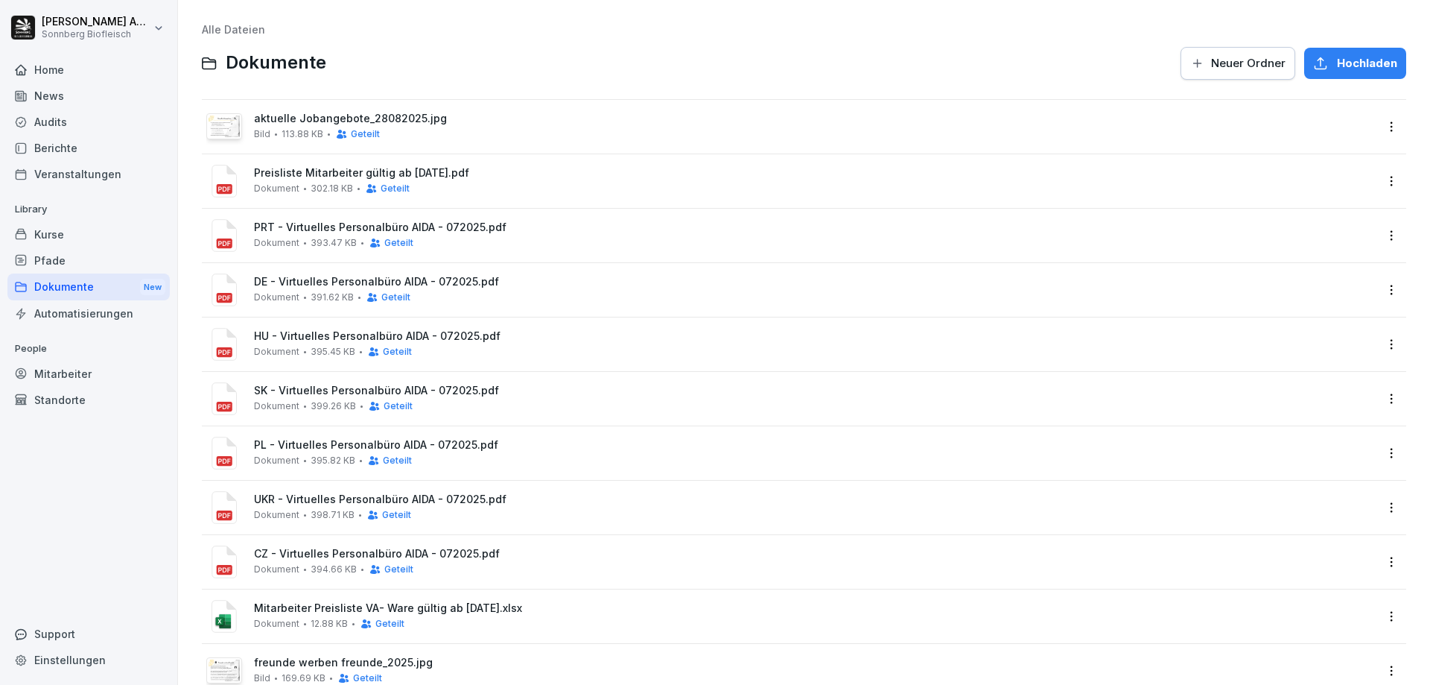
click at [72, 95] on div "News" at bounding box center [88, 96] width 162 height 26
